Goal: Information Seeking & Learning: Learn about a topic

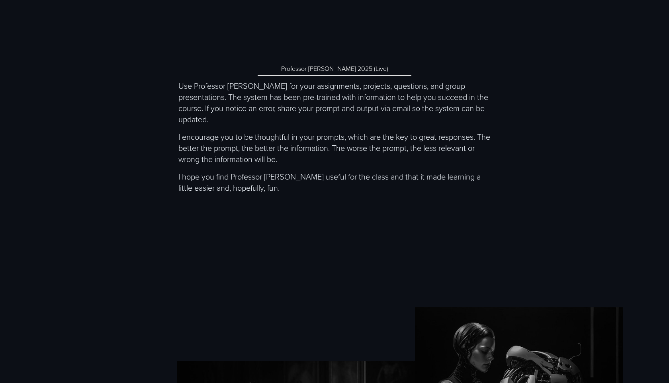
scroll to position [3247, 0]
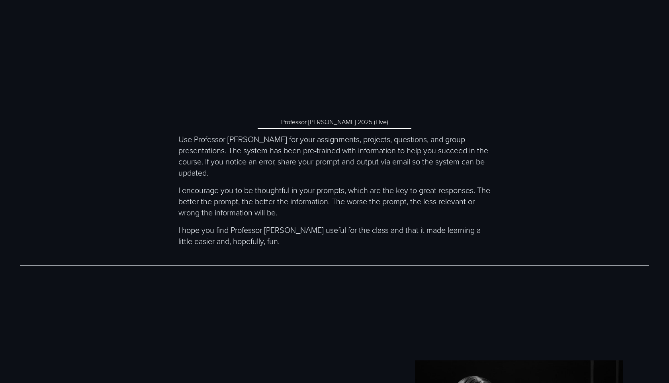
click at [380, 116] on link "Professor [PERSON_NAME] 2025 (Live)" at bounding box center [335, 123] width 154 height 14
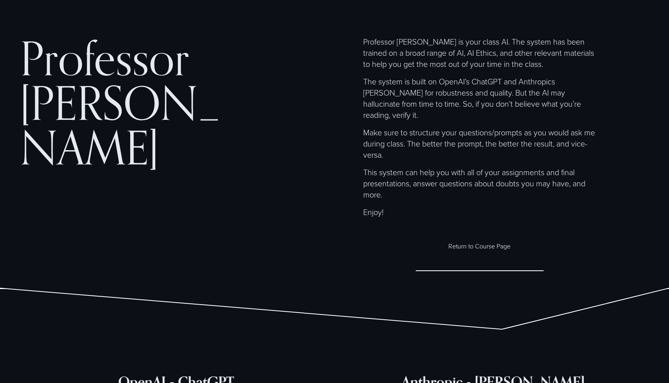
click at [380, 106] on p "The system is built on OpenAI’s ChatGPT and Anthropics Claude for robustness an…" at bounding box center [479, 98] width 233 height 45
click at [564, 97] on p "The system is built on OpenAI’s ChatGPT and Anthropics Claude for robustness an…" at bounding box center [479, 98] width 233 height 45
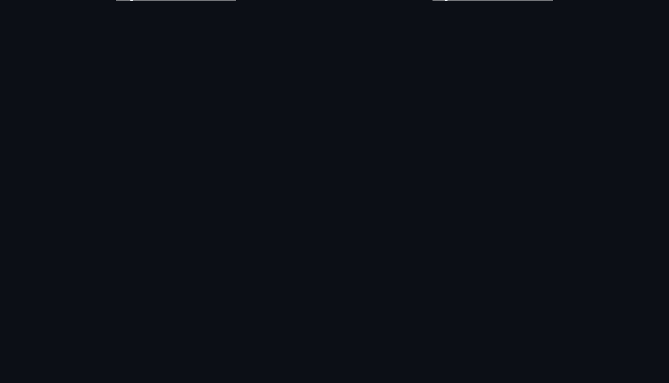
scroll to position [392, 0]
